Goal: Entertainment & Leisure: Browse casually

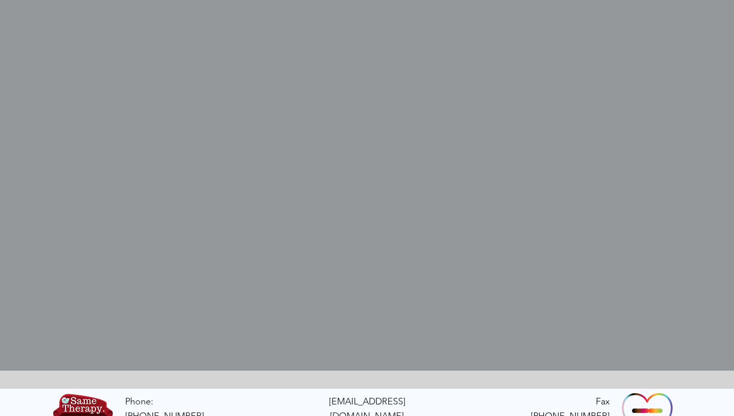
scroll to position [295, 0]
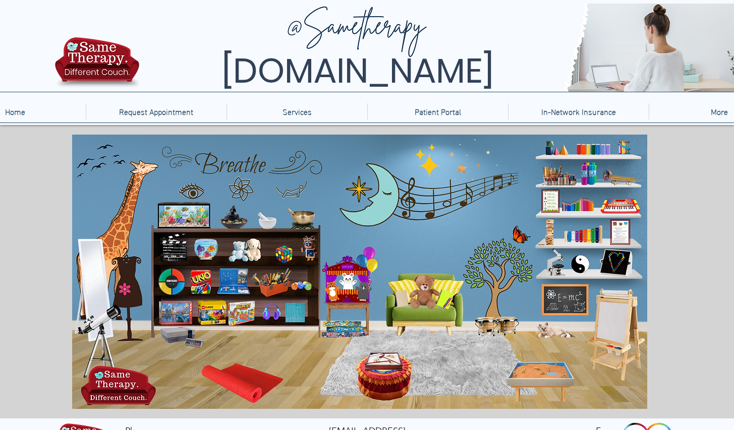
click at [266, 218] on icon "main content" at bounding box center [265, 219] width 24 height 24
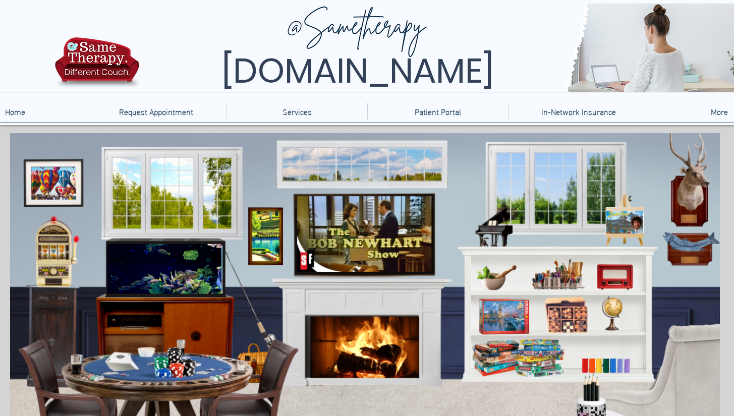
click at [507, 313] on icon "An image of a jigsaw puzzle box, when clicked brings you to a jigsaw puzzle gam…" at bounding box center [503, 317] width 47 height 35
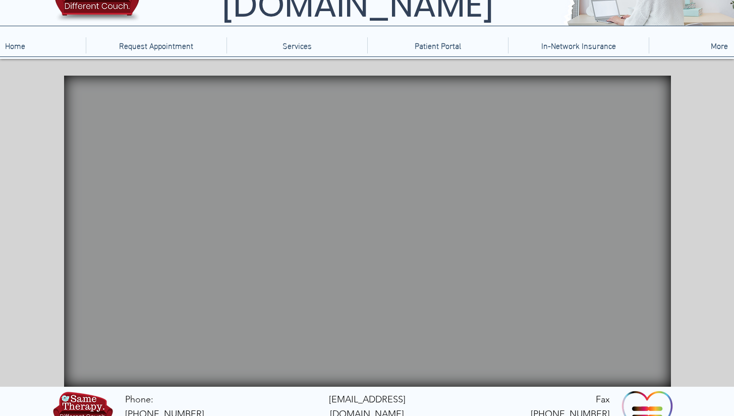
scroll to position [69, 0]
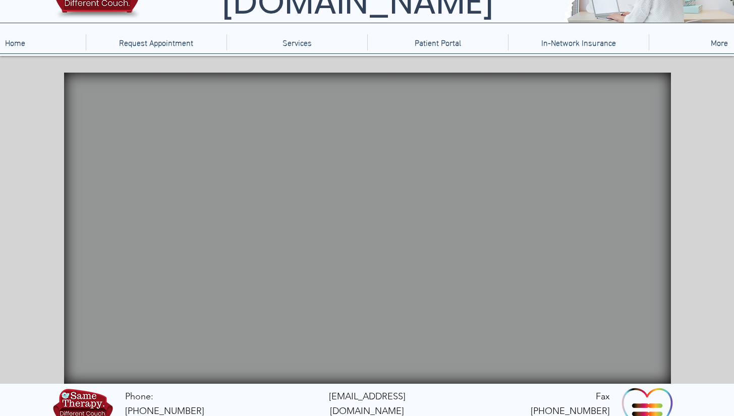
click at [407, 265] on video "main content" at bounding box center [367, 228] width 607 height 311
click at [330, 172] on video "main content" at bounding box center [367, 228] width 607 height 311
